Goal: Transaction & Acquisition: Purchase product/service

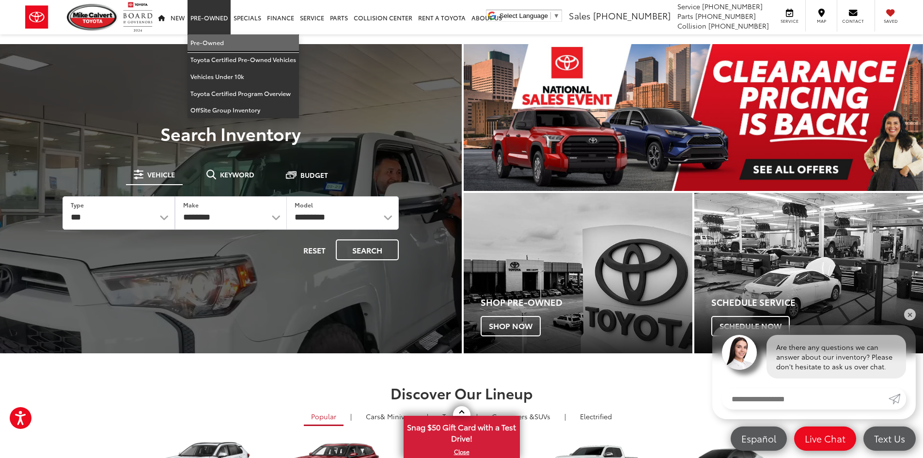
click at [212, 46] on link "Pre-Owned" at bounding box center [243, 42] width 111 height 17
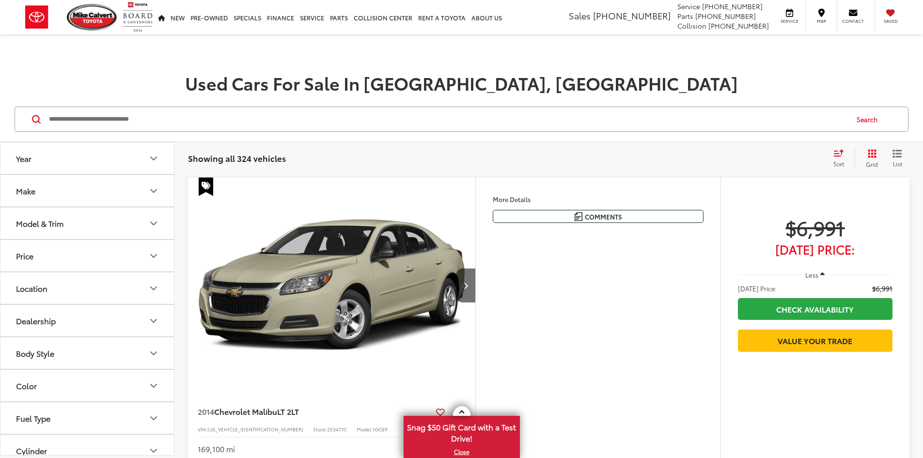
click at [461, 118] on input "Search by Make, Model, or Keyword" at bounding box center [448, 119] width 800 height 23
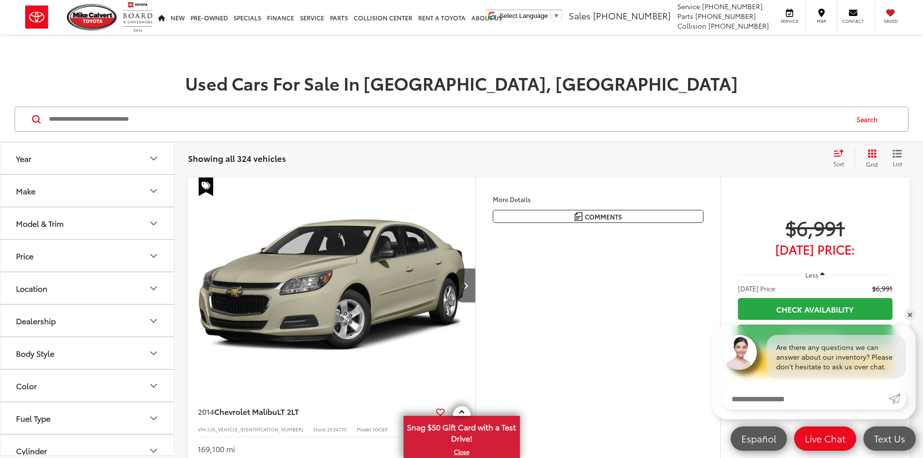
drag, startPoint x: 460, startPoint y: 117, endPoint x: 375, endPoint y: 126, distance: 85.2
click at [375, 126] on input "Search by Make, Model, or Keyword" at bounding box center [448, 119] width 800 height 23
click at [371, 121] on input "Search by Make, Model, or Keyword" at bounding box center [448, 119] width 800 height 23
type input "*"
type input "******"
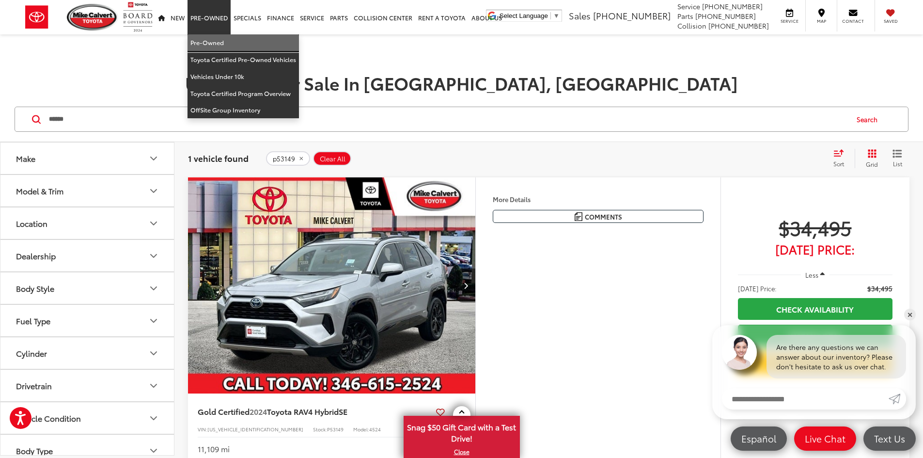
drag, startPoint x: 218, startPoint y: 39, endPoint x: 450, endPoint y: 113, distance: 244.1
click at [218, 39] on link "Pre-Owned" at bounding box center [243, 42] width 111 height 17
